Goal: Information Seeking & Learning: Learn about a topic

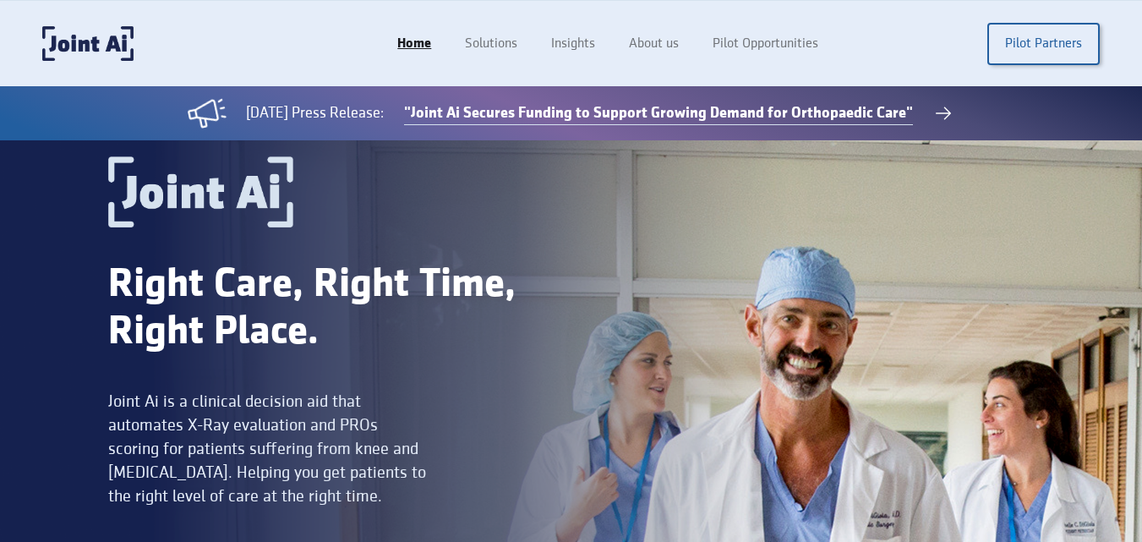
click at [658, 114] on link ""Joint Ai Secures Funding to Support Growing Demand for Orthopaedic Care"" at bounding box center [658, 113] width 509 height 23
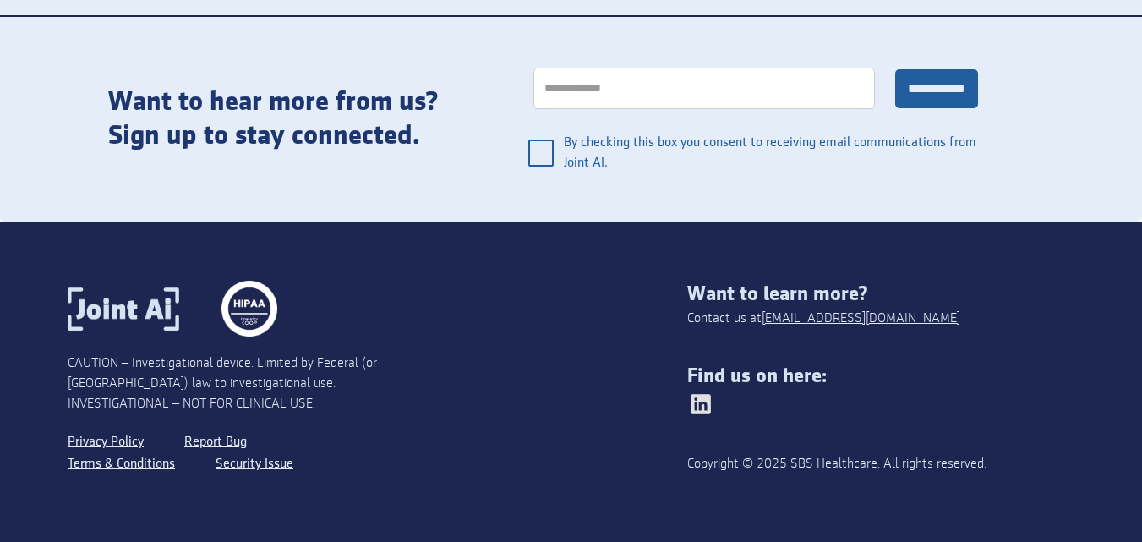
scroll to position [3559, 0]
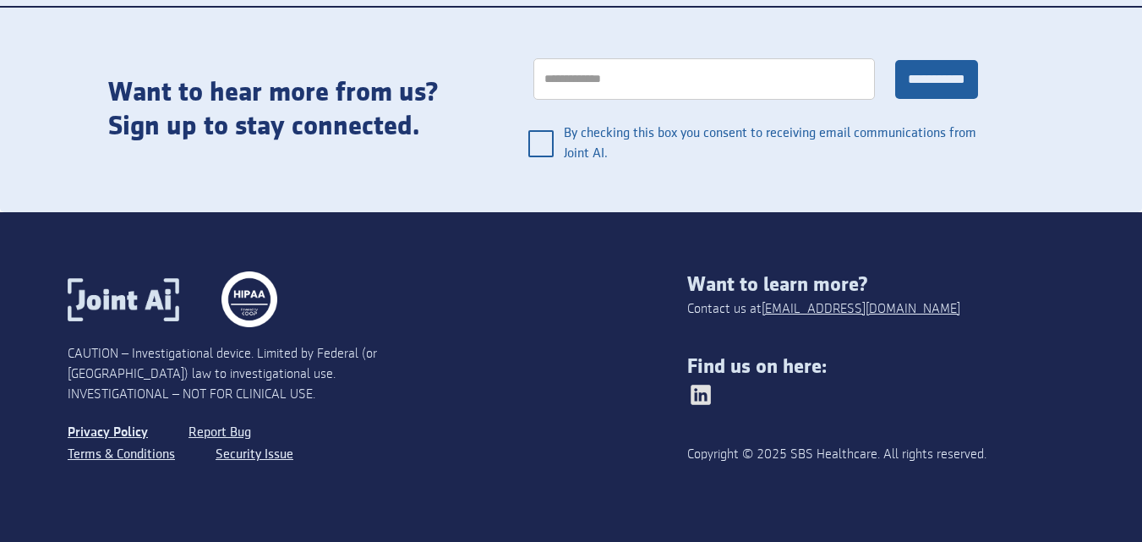
click at [135, 428] on link "Privacy Policy" at bounding box center [108, 433] width 80 height 22
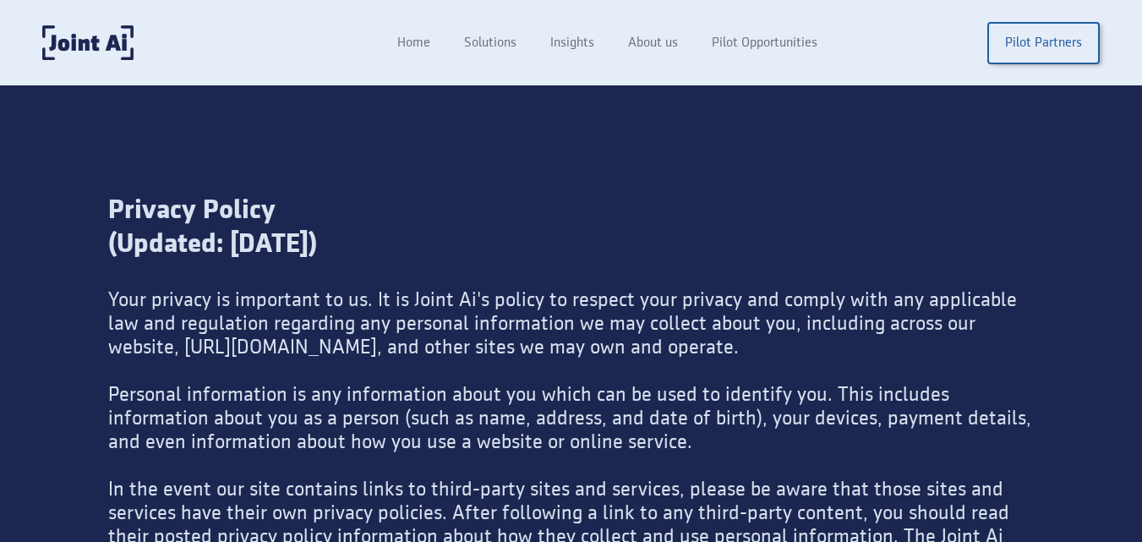
click at [433, 300] on div "Your privacy is important to us. It is Joint Ai's policy to respect your privac…" at bounding box center [570, 477] width 925 height 379
copy div "Joint"
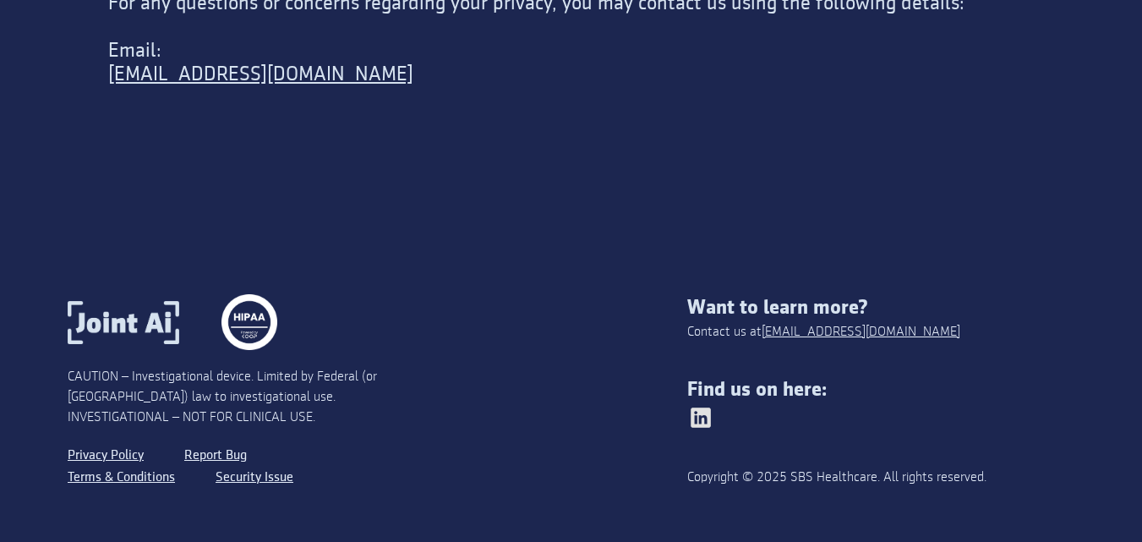
scroll to position [30, 0]
